Goal: Check status: Check status

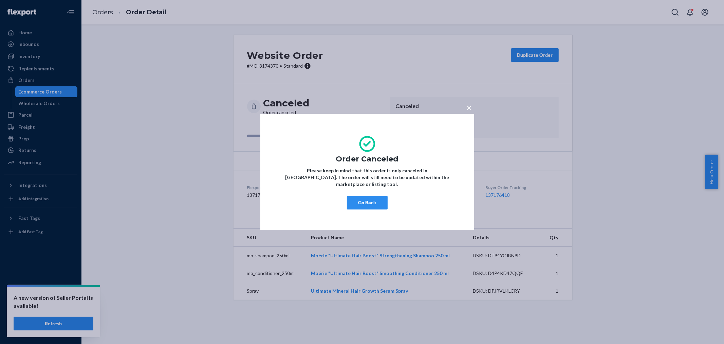
drag, startPoint x: 360, startPoint y: 204, endPoint x: 331, endPoint y: 195, distance: 30.1
click at [359, 204] on button "Go Back" at bounding box center [367, 203] width 41 height 14
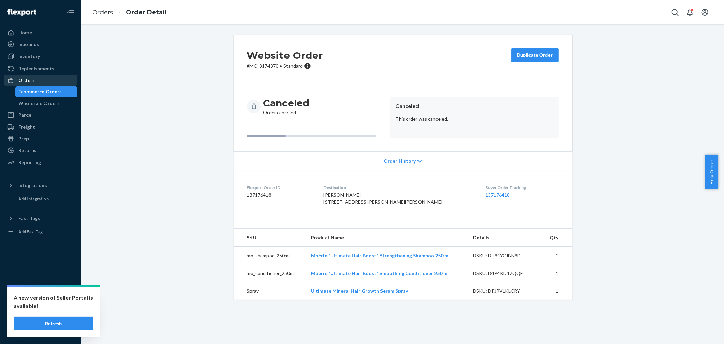
click at [33, 78] on div "Orders" at bounding box center [41, 80] width 72 height 10
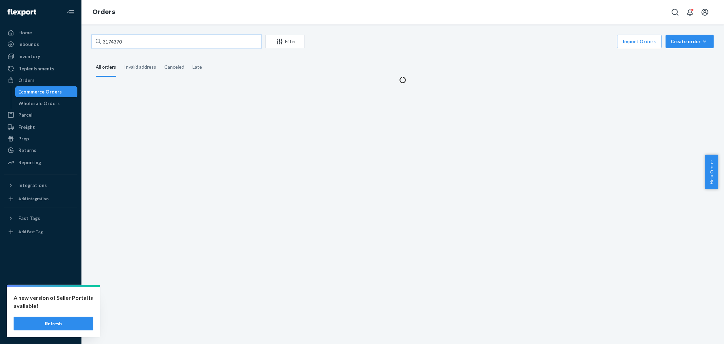
drag, startPoint x: 138, startPoint y: 41, endPoint x: 79, endPoint y: 44, distance: 58.5
click at [79, 44] on div "Home Inbounds Shipping Plans Problems Inventory Products Branded Packaging Repl…" at bounding box center [362, 172] width 724 height 344
paste input "Joanne Stroyny"
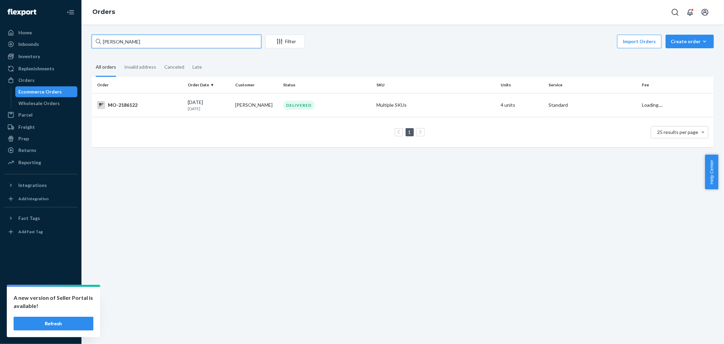
type input "Joanne Stroyny"
click at [386, 39] on div "Import Orders Create order Ecommerce order Removal order" at bounding box center [511, 42] width 405 height 15
drag, startPoint x: 227, startPoint y: 161, endPoint x: 216, endPoint y: 170, distance: 14.2
click at [227, 162] on div "Joanne Stroyny Filter Import Orders Create order Ecommerce order Removal order …" at bounding box center [403, 183] width 643 height 319
click at [50, 320] on button "Refresh" at bounding box center [54, 324] width 80 height 14
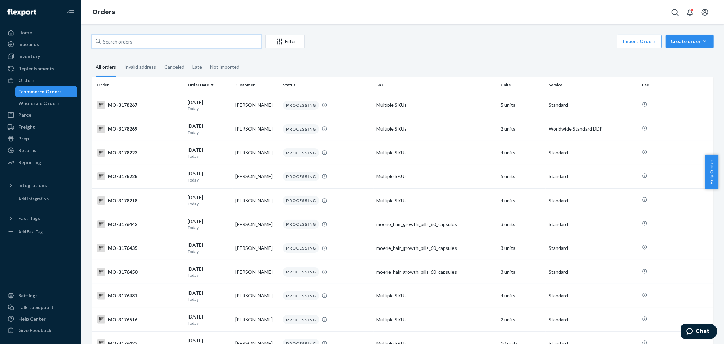
drag, startPoint x: 113, startPoint y: 41, endPoint x: 134, endPoint y: 54, distance: 24.2
click at [114, 41] on input "text" at bounding box center [177, 42] width 170 height 14
paste input "[PERSON_NAME]"
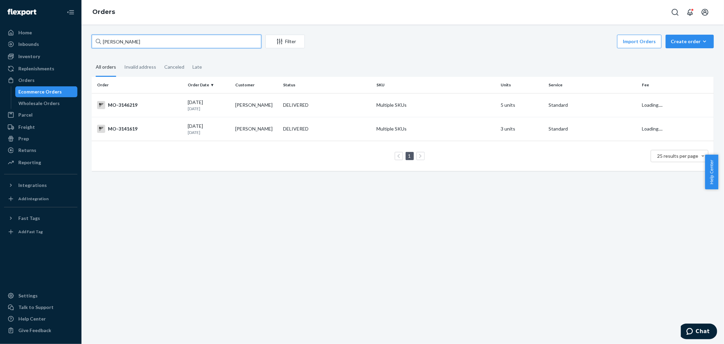
type input "[PERSON_NAME]"
click at [414, 47] on div "Import Orders Create order Ecommerce order Removal order" at bounding box center [511, 42] width 405 height 15
click at [411, 46] on div "Import Orders Create order Ecommerce order Removal order" at bounding box center [511, 42] width 405 height 15
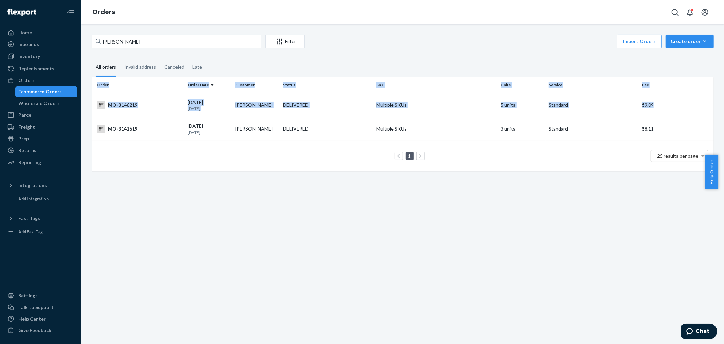
drag, startPoint x: 131, startPoint y: 133, endPoint x: 185, endPoint y: 229, distance: 110.4
click at [182, 230] on div "[PERSON_NAME] Filter Import Orders Create order Ecommerce order Removal order A…" at bounding box center [403, 183] width 643 height 319
drag, startPoint x: 185, startPoint y: 229, endPoint x: 181, endPoint y: 222, distance: 7.8
click at [185, 229] on div "[PERSON_NAME] Filter Import Orders Create order Ecommerce order Removal order A…" at bounding box center [403, 183] width 643 height 319
click at [211, 200] on div "[PERSON_NAME] Filter Import Orders Create order Ecommerce order Removal order A…" at bounding box center [403, 183] width 643 height 319
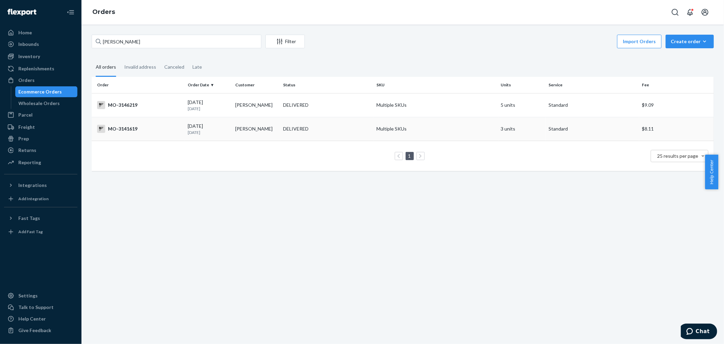
click at [191, 125] on div "[DATE] [DATE]" at bounding box center [209, 129] width 42 height 13
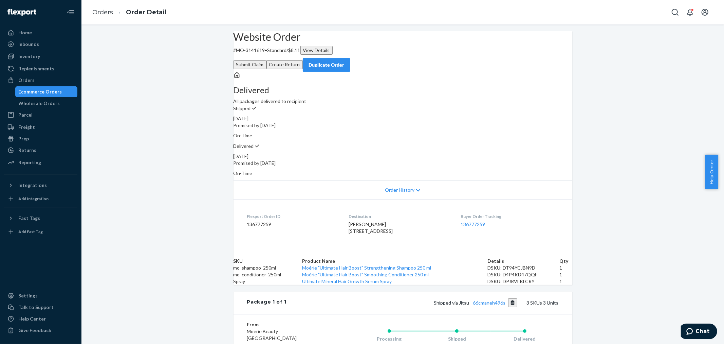
click at [262, 55] on p "# MO-3141619 • Standard / $8.11 View Details" at bounding box center [403, 50] width 339 height 9
copy p "3141619"
click at [204, 113] on div "Website Order # MO-3141619 • Standard / $8.11 View Details Submit Claim Create …" at bounding box center [403, 248] width 643 height 434
click at [38, 82] on div "Orders" at bounding box center [41, 80] width 72 height 10
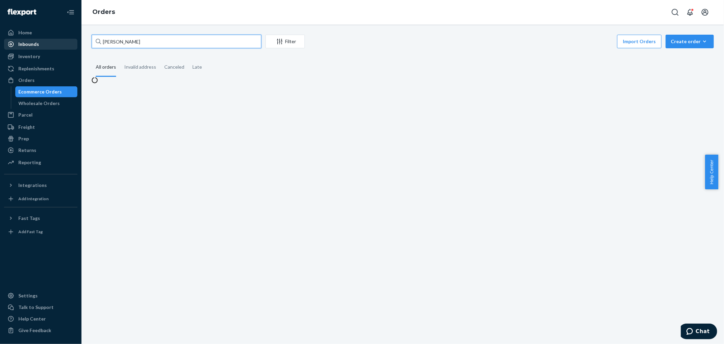
drag, startPoint x: 122, startPoint y: 45, endPoint x: 30, endPoint y: 46, distance: 92.4
click at [21, 47] on div "Home Inbounds Shipping Plans Problems Inventory Products Branded Packaging Repl…" at bounding box center [362, 172] width 724 height 344
paste input "3143522"
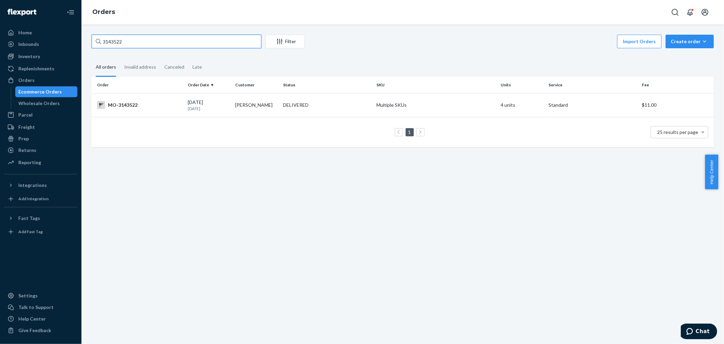
type input "3143522"
click at [355, 50] on div "Import Orders Create order Ecommerce order Removal order" at bounding box center [511, 42] width 405 height 15
click at [306, 98] on td "DELIVERED" at bounding box center [327, 105] width 93 height 24
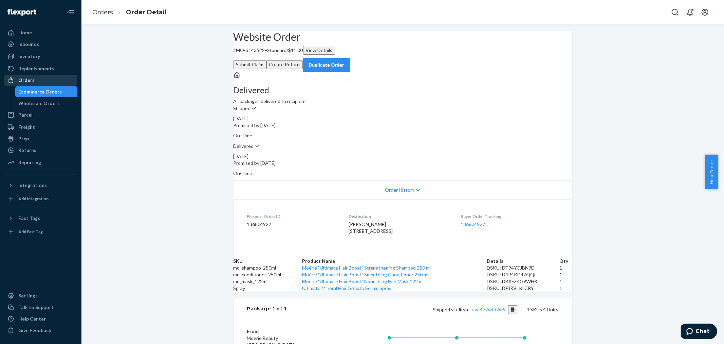
click at [36, 80] on div "Orders" at bounding box center [41, 80] width 72 height 10
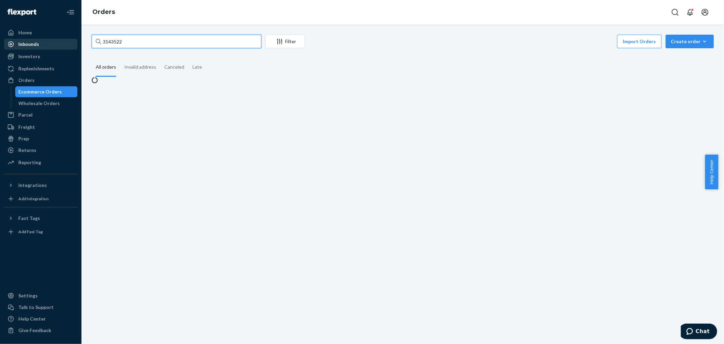
drag, startPoint x: 136, startPoint y: 43, endPoint x: 19, endPoint y: 48, distance: 117.6
click at [23, 55] on div "Home Inbounds Shipping Plans Problems Inventory Products Branded Packaging Repl…" at bounding box center [362, 172] width 724 height 344
paste input "2996214"
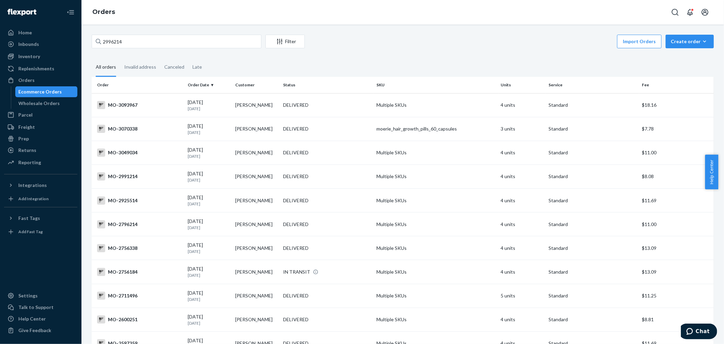
click at [461, 38] on div "Import Orders Create order Ecommerce order Removal order" at bounding box center [511, 42] width 405 height 15
drag, startPoint x: 143, startPoint y: 38, endPoint x: 66, endPoint y: 40, distance: 77.8
click at [66, 40] on div "Home Inbounds Shipping Plans Problems Inventory Products Branded Packaging Repl…" at bounding box center [362, 172] width 724 height 344
paste input "[PERSON_NAME]"
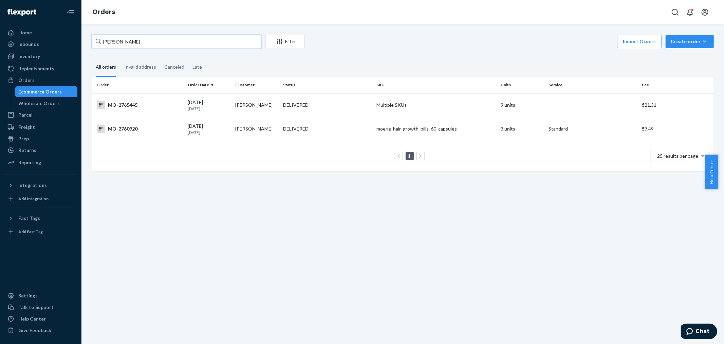
type input "[PERSON_NAME]"
drag, startPoint x: 422, startPoint y: 30, endPoint x: 397, endPoint y: 42, distance: 27.3
click at [422, 30] on div "[PERSON_NAME] Filter Import Orders Create order Ecommerce order Removal order A…" at bounding box center [403, 183] width 643 height 319
click at [413, 47] on div "Import Orders Create order Ecommerce order Removal order" at bounding box center [511, 42] width 405 height 15
